Goal: Information Seeking & Learning: Learn about a topic

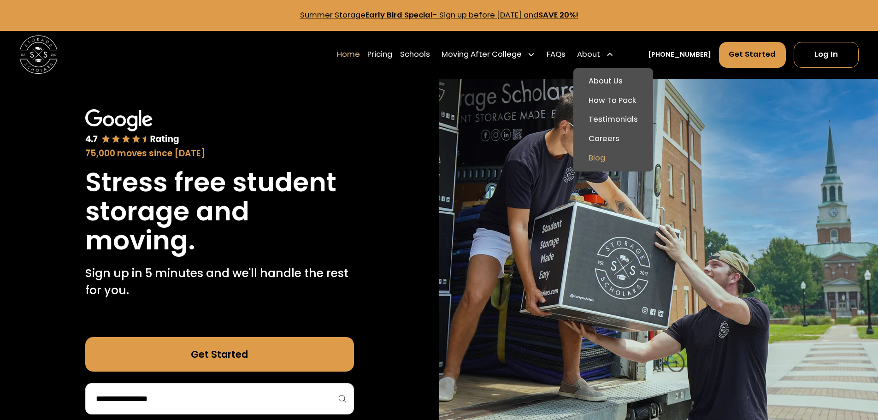
click at [616, 159] on link "Blog" at bounding box center [613, 157] width 72 height 19
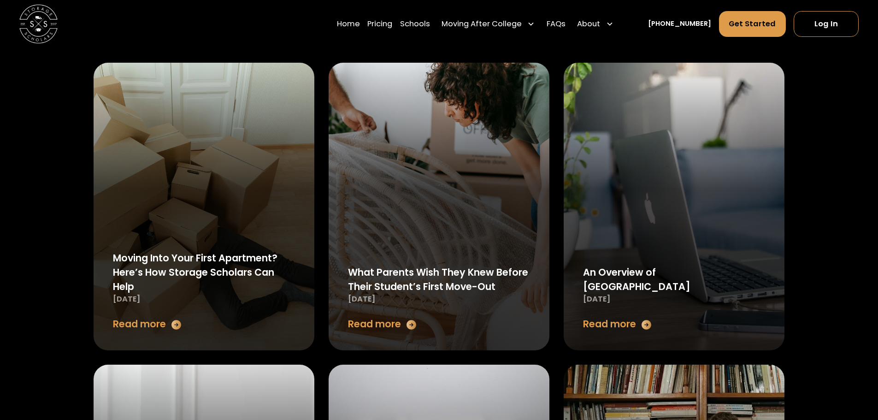
scroll to position [369, 0]
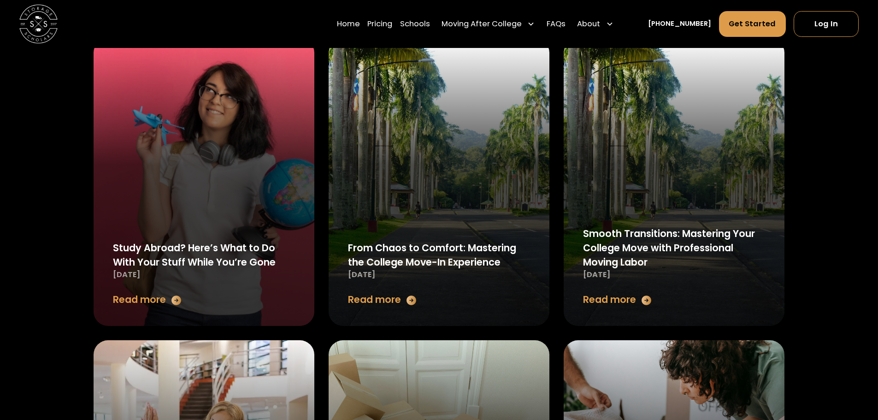
scroll to position [461, 0]
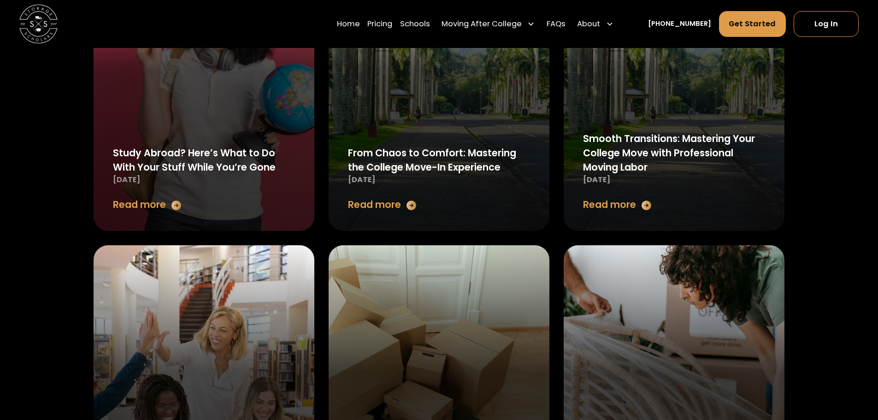
scroll to position [553, 0]
